Goal: Complete application form: Complete application form

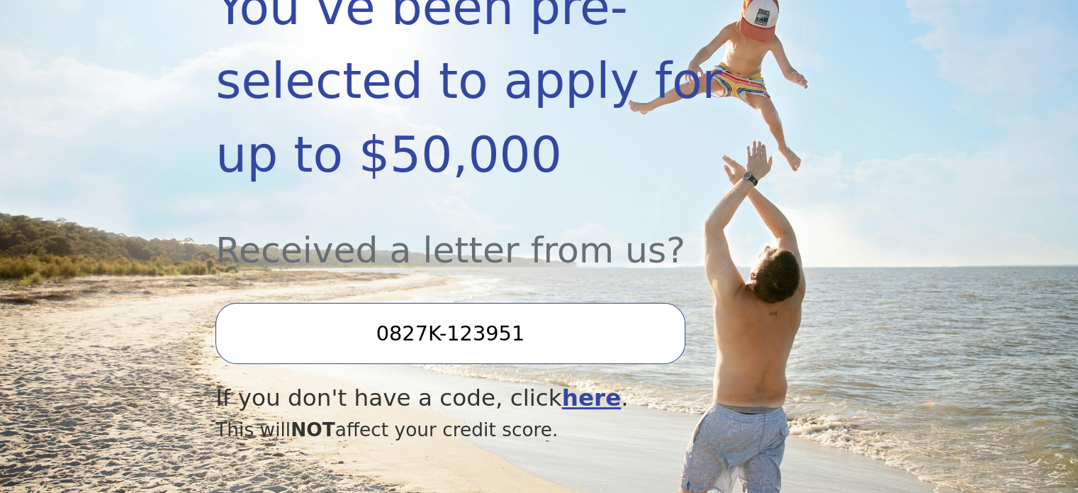
scroll to position [342, 0]
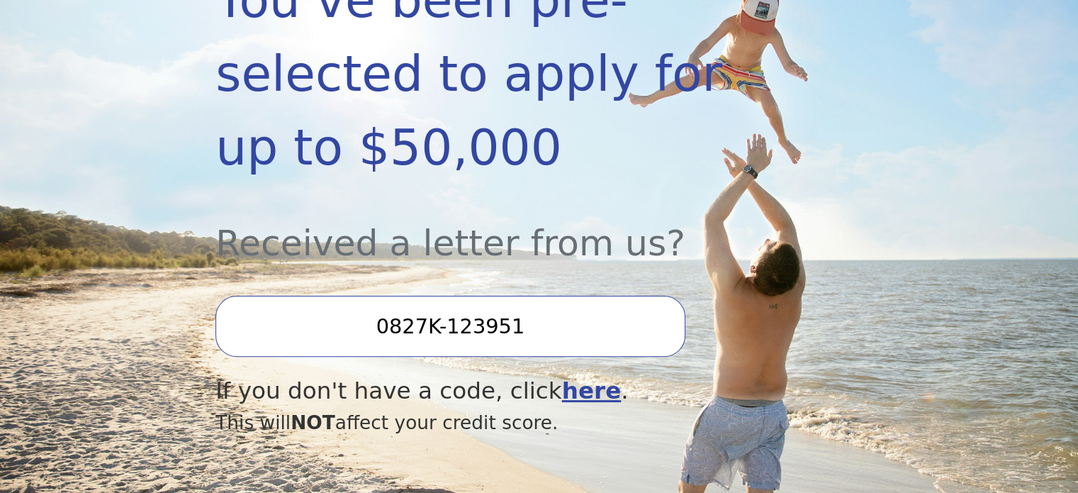
click at [394, 296] on input "0827K-123951" at bounding box center [450, 326] width 469 height 61
type input "0827k-123951"
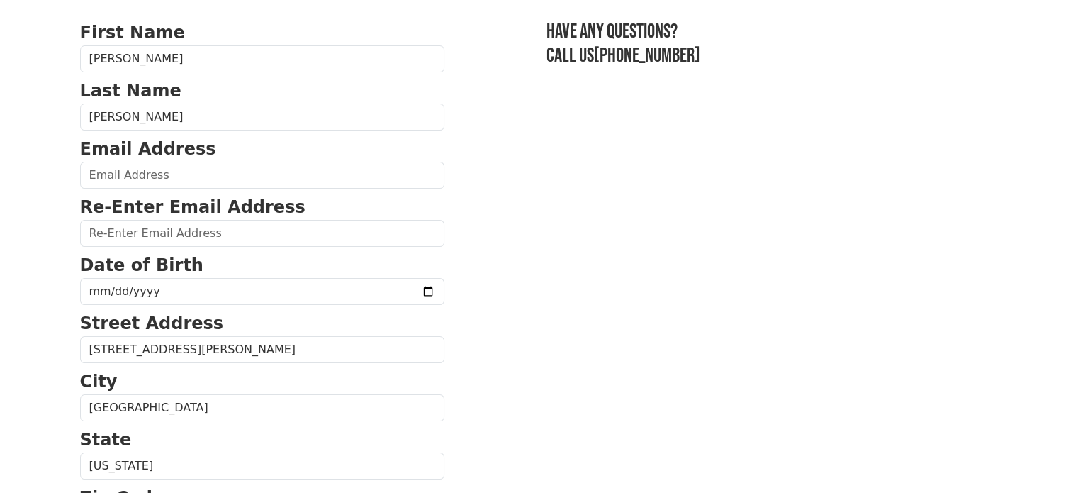
scroll to position [96, 0]
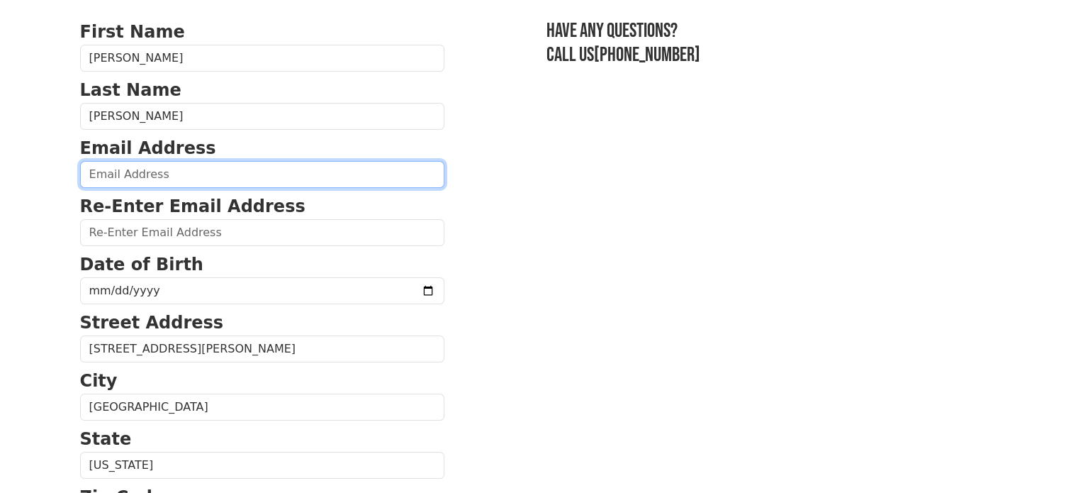
click at [172, 179] on input "email" at bounding box center [262, 174] width 364 height 27
type input "[EMAIL_ADDRESS][DOMAIN_NAME]"
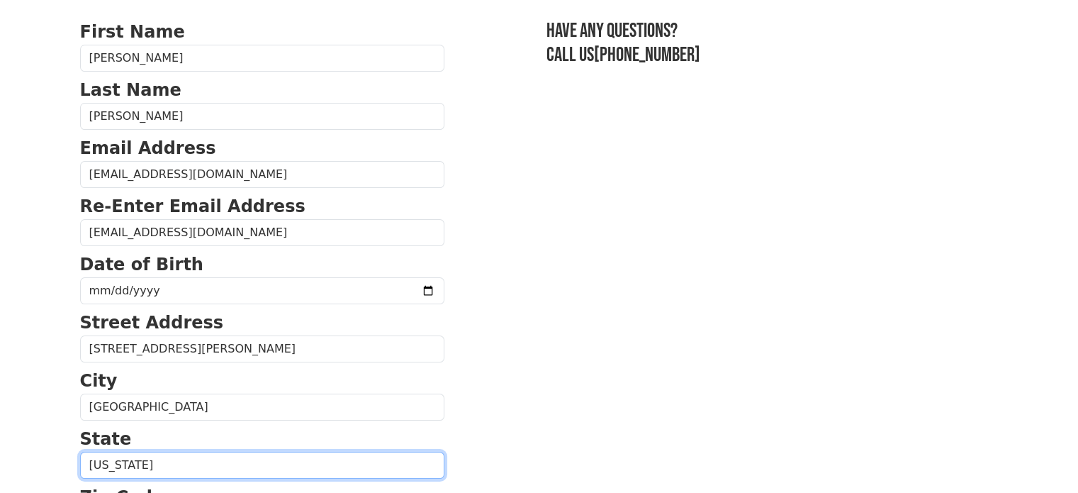
select select "WI"
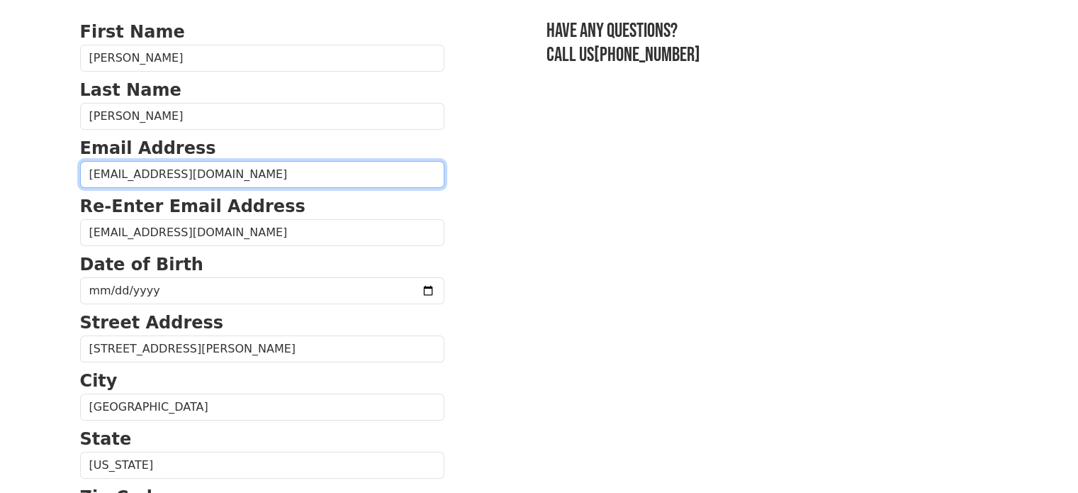
type input "[PHONE_NUMBER]"
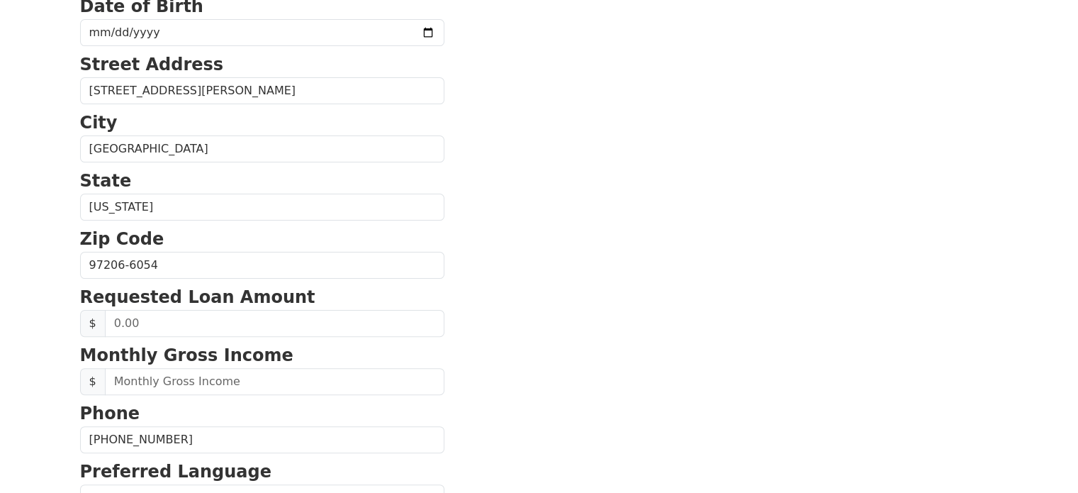
scroll to position [353, 0]
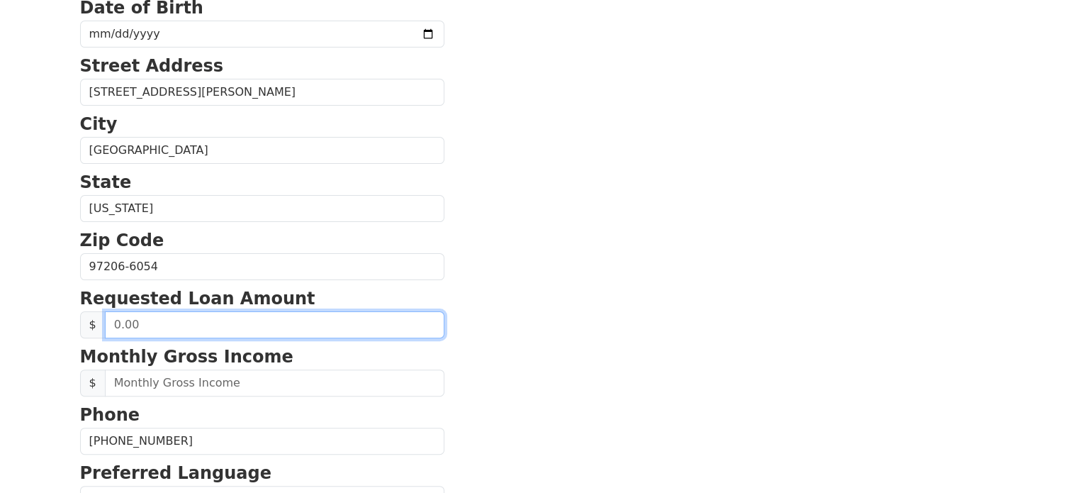
click at [183, 322] on input "text" at bounding box center [275, 324] width 340 height 27
type input "17,000.00"
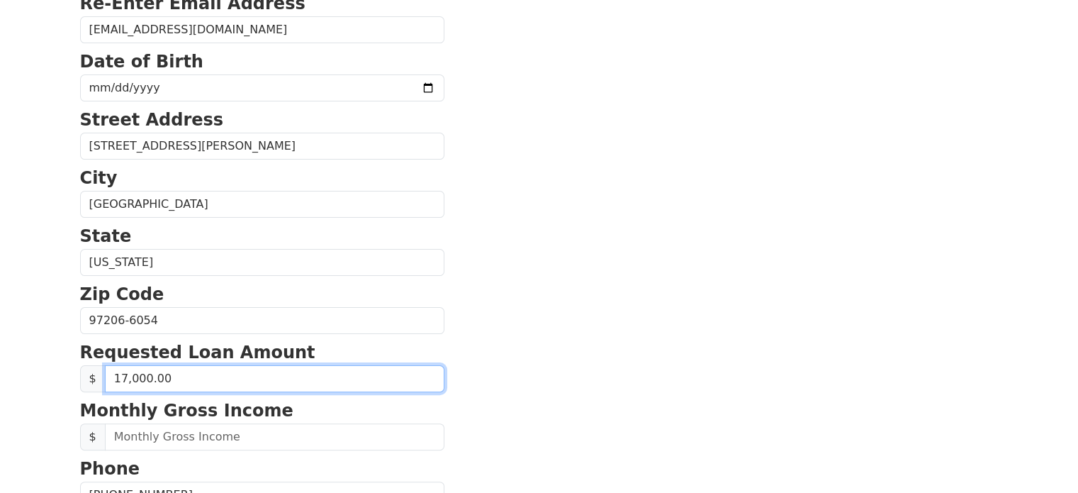
scroll to position [296, 0]
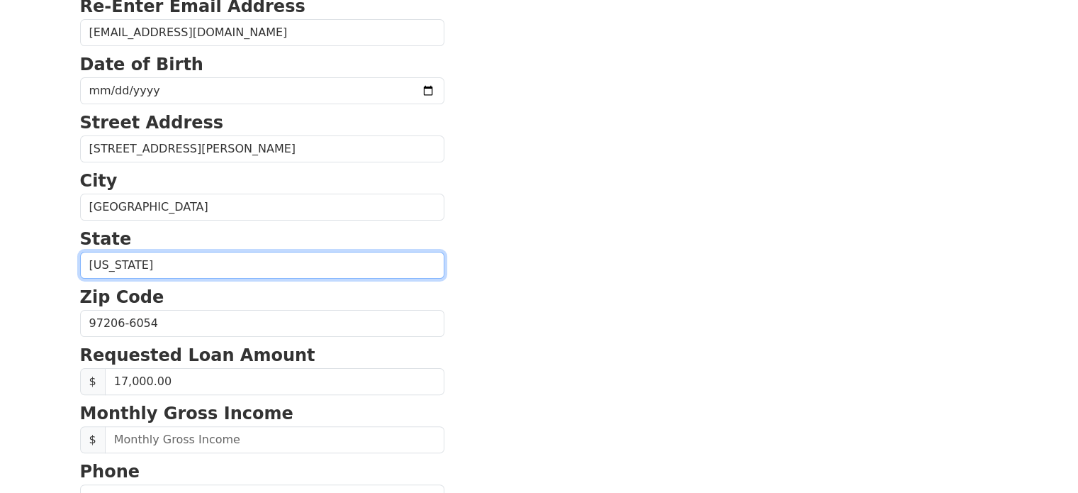
click at [162, 269] on select "[US_STATE] [US_STATE] [US_STATE] [US_STATE] [US_STATE] [US_STATE] [US_STATE] [U…" at bounding box center [262, 265] width 364 height 27
select select "OR"
click at [80, 252] on select "[US_STATE] [US_STATE] [US_STATE] [US_STATE] [US_STATE] [US_STATE] [US_STATE] [U…" at bounding box center [262, 265] width 364 height 27
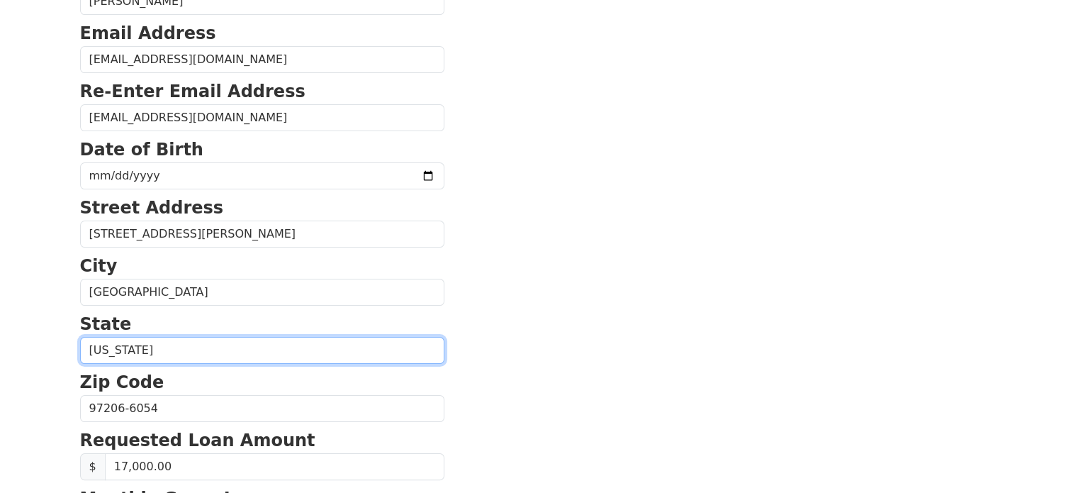
scroll to position [194, 0]
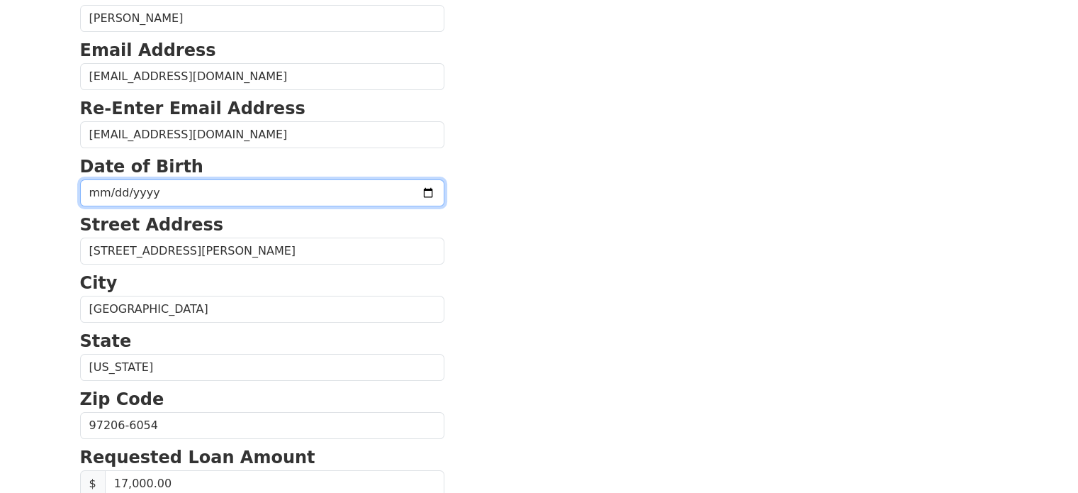
click at [111, 194] on input "date" at bounding box center [262, 192] width 364 height 27
click at [389, 195] on input "date" at bounding box center [262, 192] width 364 height 27
click at [161, 196] on input "date" at bounding box center [262, 192] width 364 height 27
type input "[DATE]"
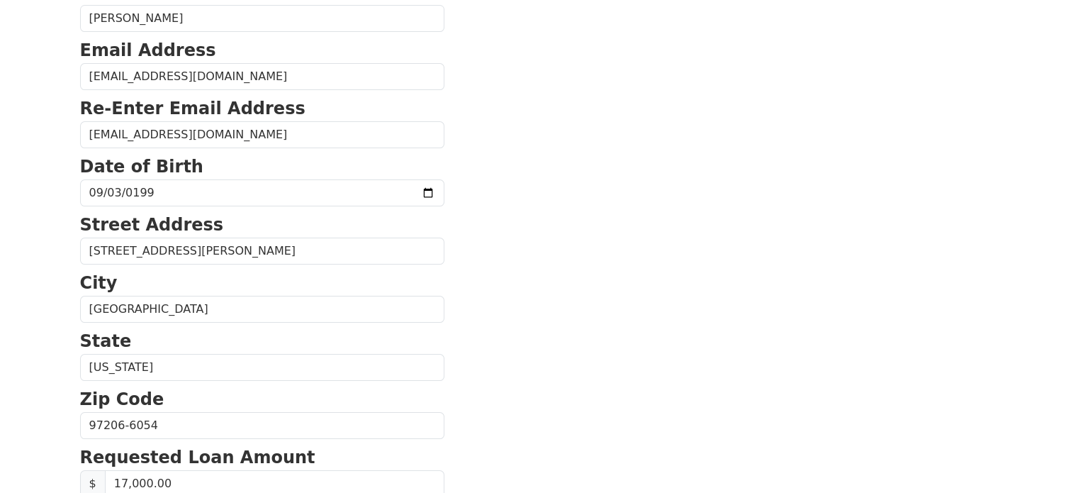
click at [533, 247] on section "First Name [PERSON_NAME] Last Name [PERSON_NAME] Email Address [EMAIL_ADDRESS][…" at bounding box center [539, 426] width 919 height 1011
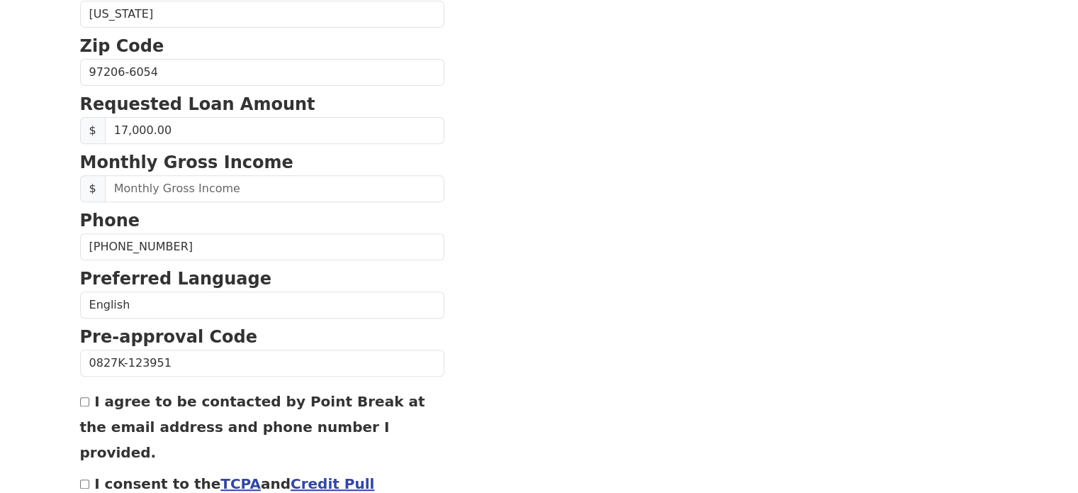
scroll to position [549, 0]
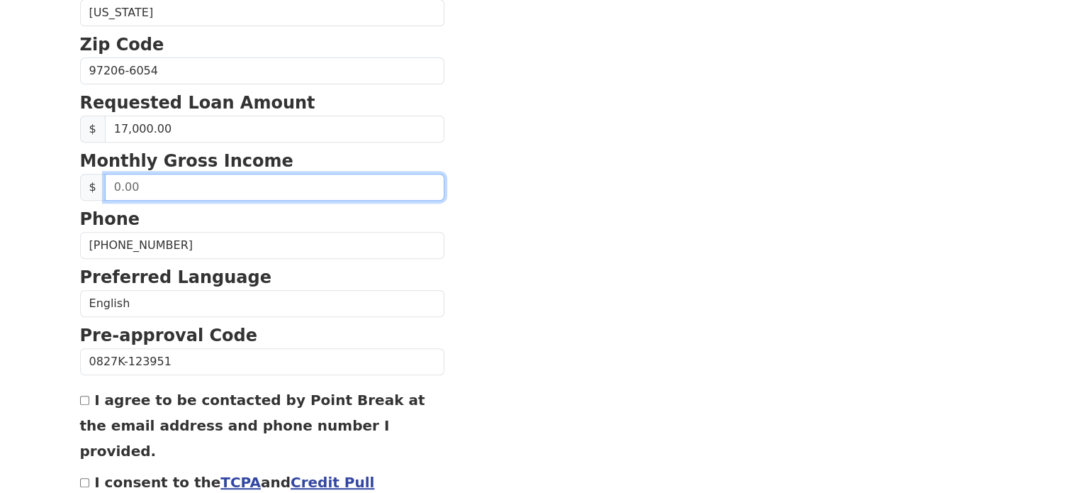
click at [164, 183] on input "text" at bounding box center [275, 187] width 340 height 27
type input "5,000.00"
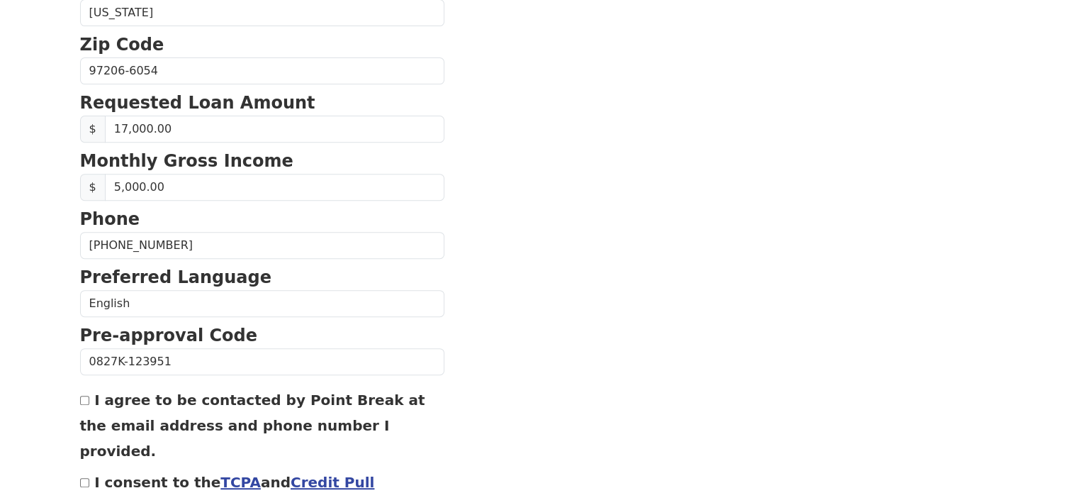
click at [482, 211] on section "First Name [PERSON_NAME] Last Name [PERSON_NAME] Email Address [EMAIL_ADDRESS][…" at bounding box center [539, 72] width 919 height 1011
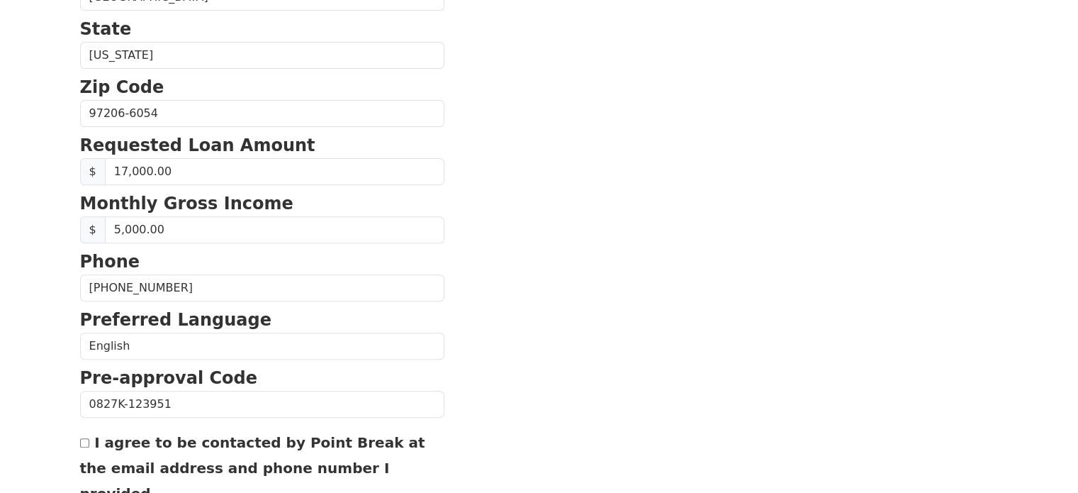
scroll to position [631, 0]
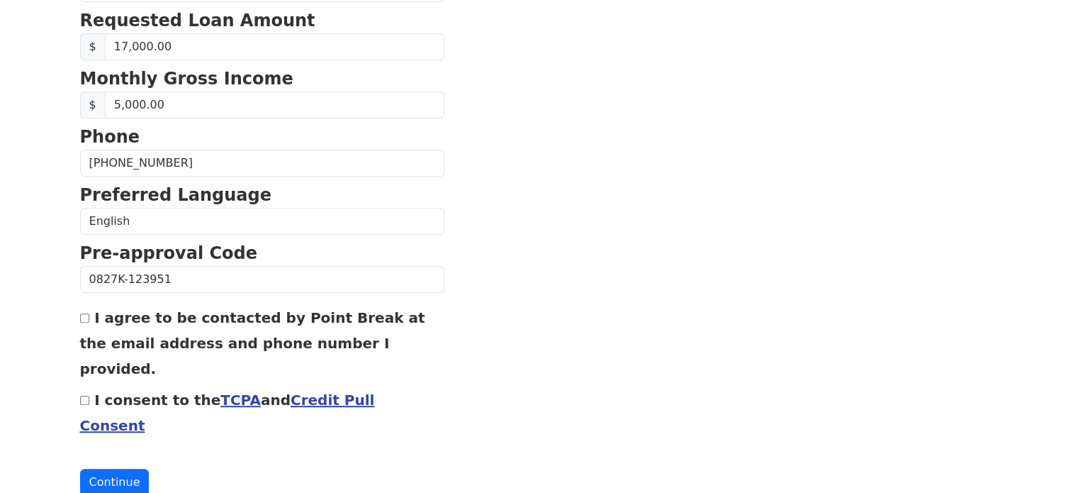
click at [84, 396] on input "I consent to the TCPA and Credit Pull Consent" at bounding box center [84, 400] width 9 height 9
click at [82, 396] on input "I consent to the TCPA and Credit Pull Consent" at bounding box center [84, 400] width 9 height 9
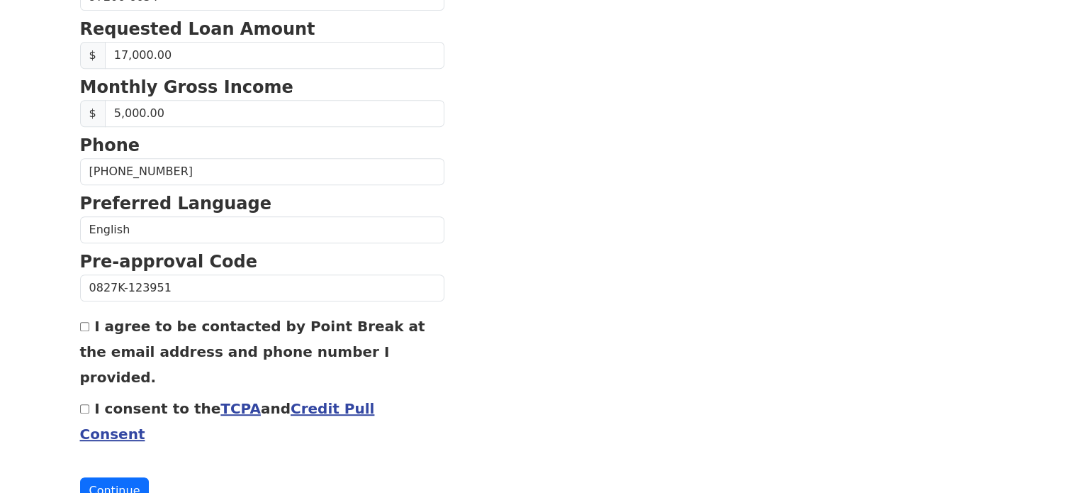
scroll to position [630, 0]
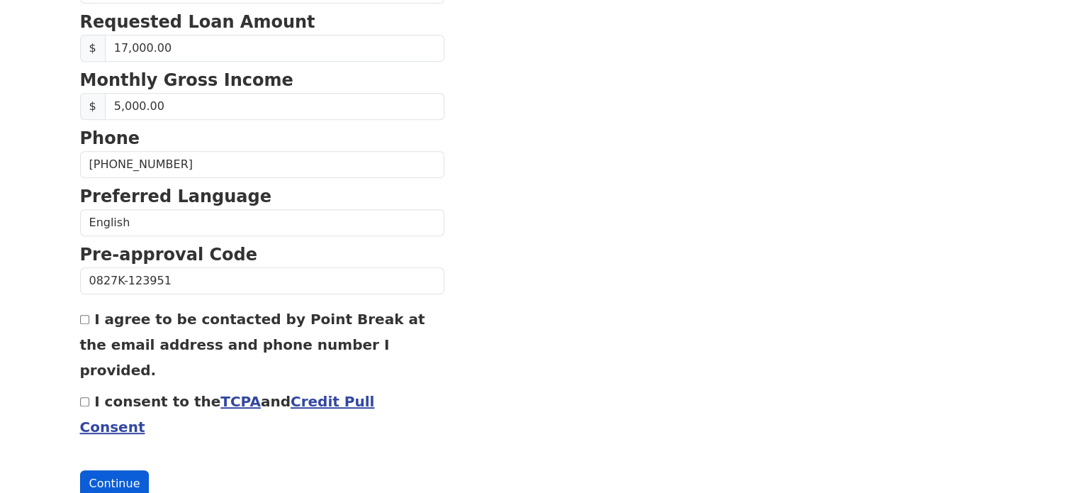
click at [115, 470] on button "Continue" at bounding box center [114, 483] width 69 height 27
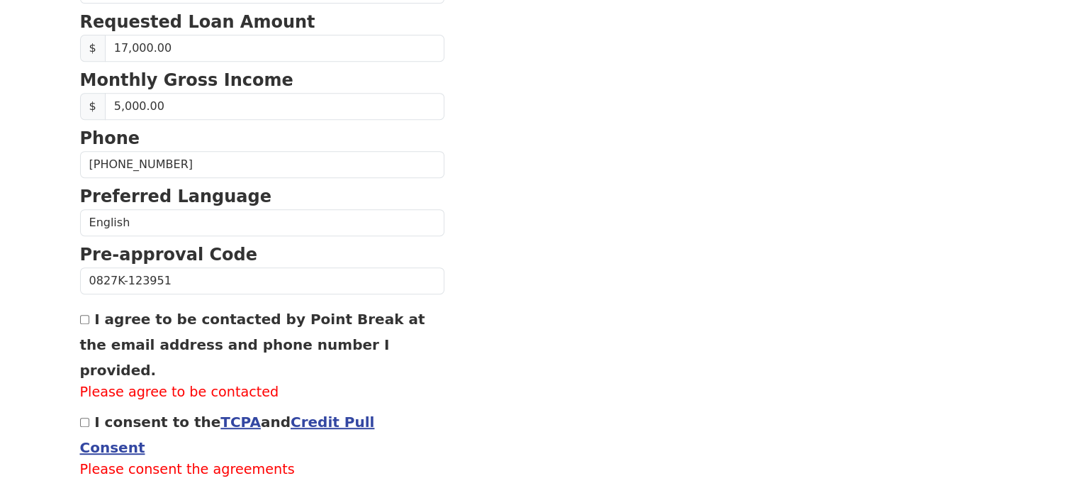
click at [84, 408] on div "I consent to the TCPA and Credit Pull Consent Please consent the agreements" at bounding box center [262, 444] width 364 height 72
click at [82, 408] on div "I consent to the TCPA and Credit Pull Consent Please consent the agreements" at bounding box center [262, 444] width 364 height 72
click at [83, 418] on input "I consent to the TCPA and Credit Pull Consent" at bounding box center [84, 422] width 9 height 9
checkbox input "true"
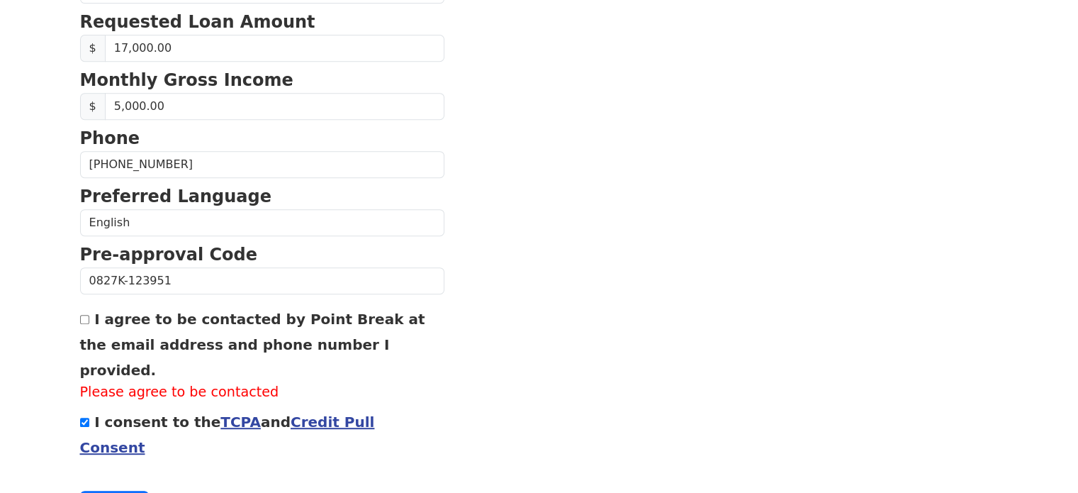
click at [88, 325] on div "I agree to be contacted by Point Break at the email address and phone number I …" at bounding box center [262, 354] width 364 height 97
click at [87, 318] on input "I agree to be contacted by Point Break at the email address and phone number I …" at bounding box center [84, 319] width 9 height 9
checkbox input "true"
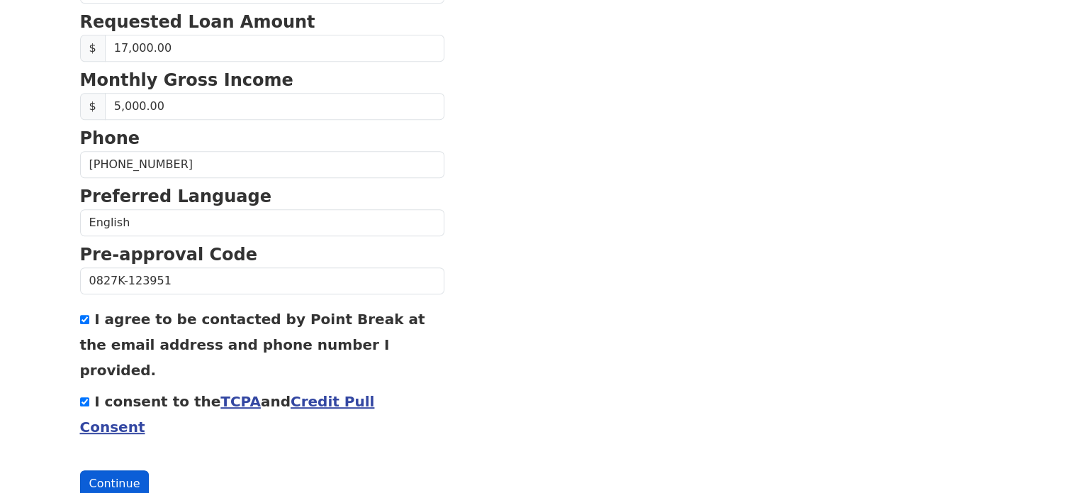
click at [96, 470] on button "Continue" at bounding box center [114, 483] width 69 height 27
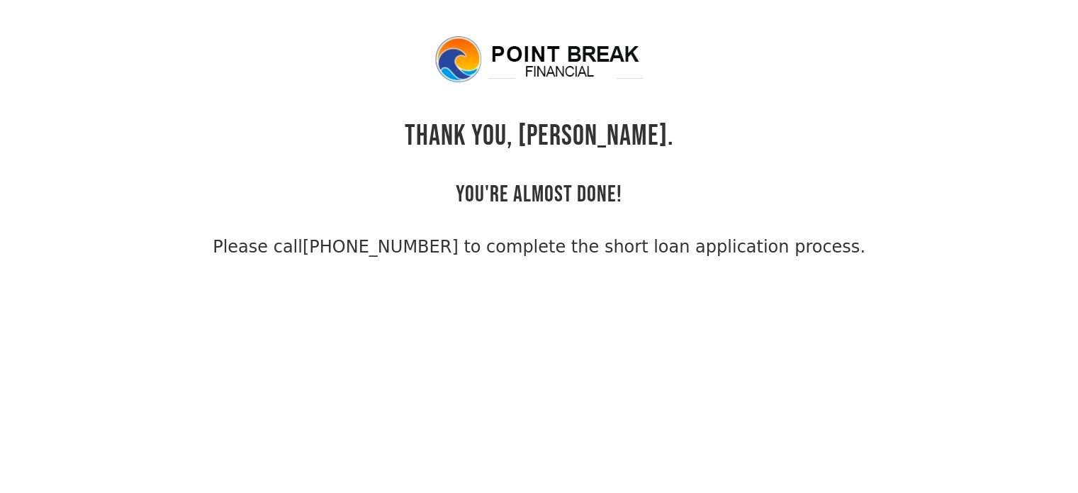
scroll to position [34, 0]
